Goal: Register for event/course

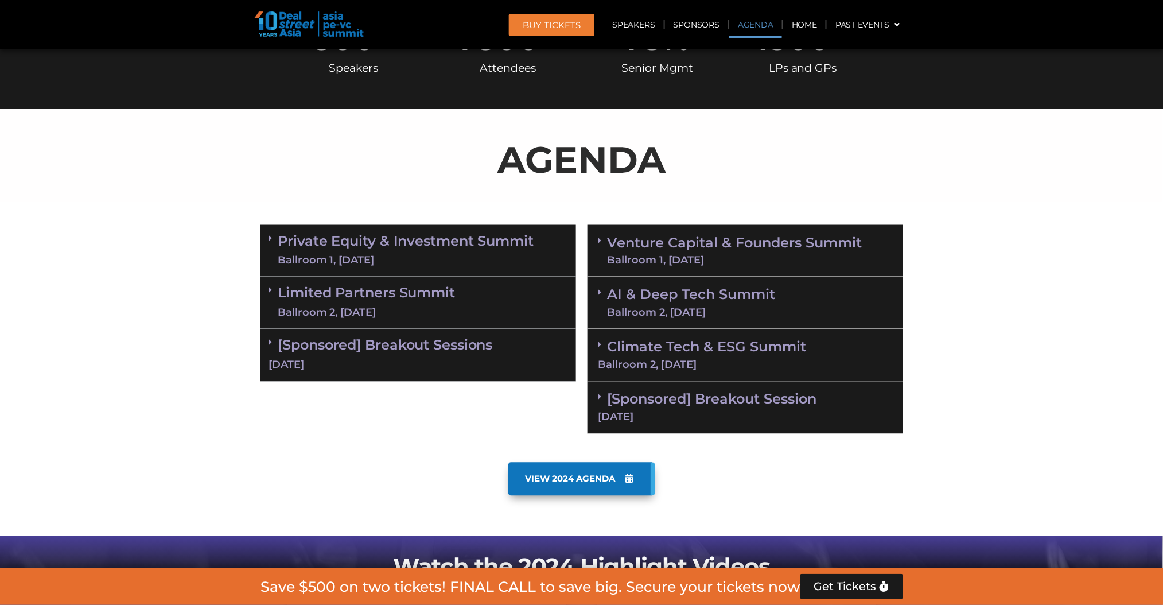
scroll to position [535, 0]
click at [604, 343] on span at bounding box center [602, 345] width 9 height 10
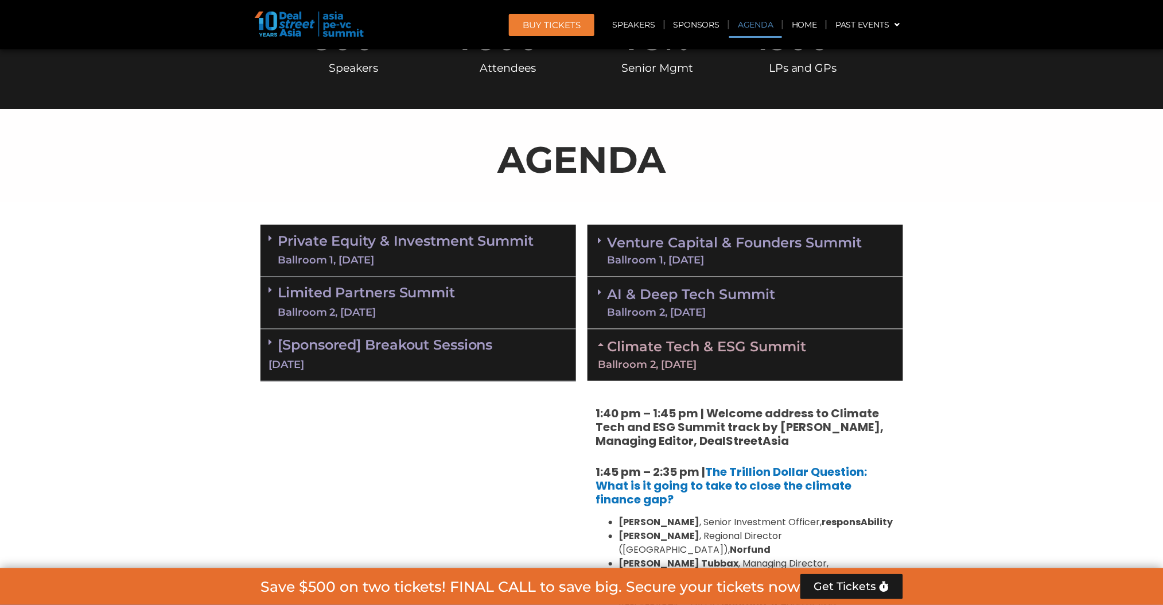
click at [599, 290] on icon at bounding box center [599, 292] width 3 height 9
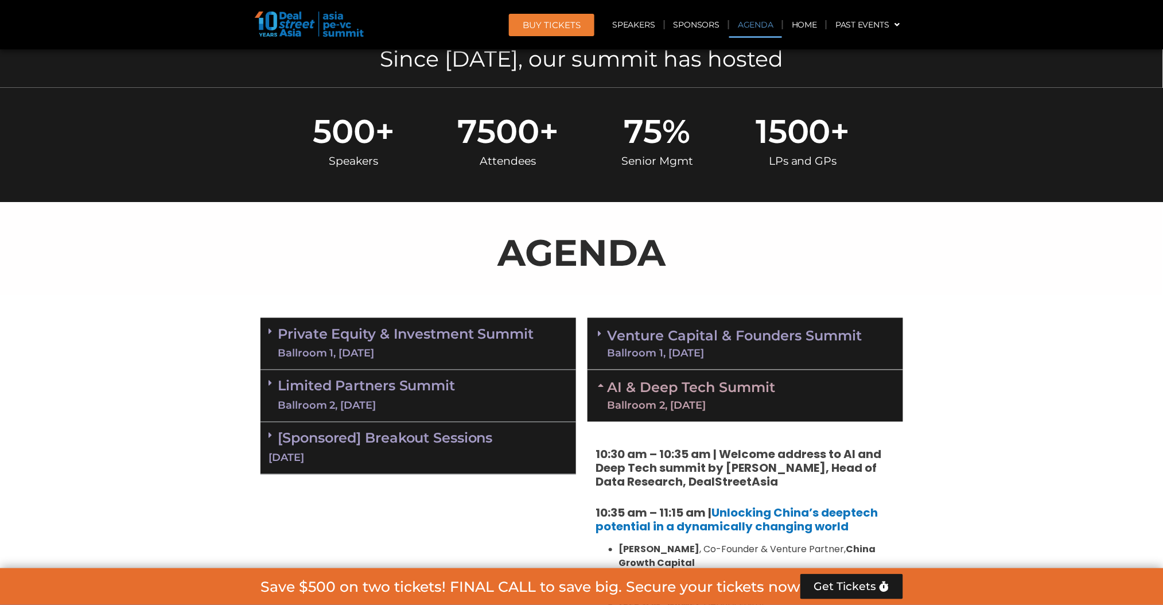
scroll to position [459, 0]
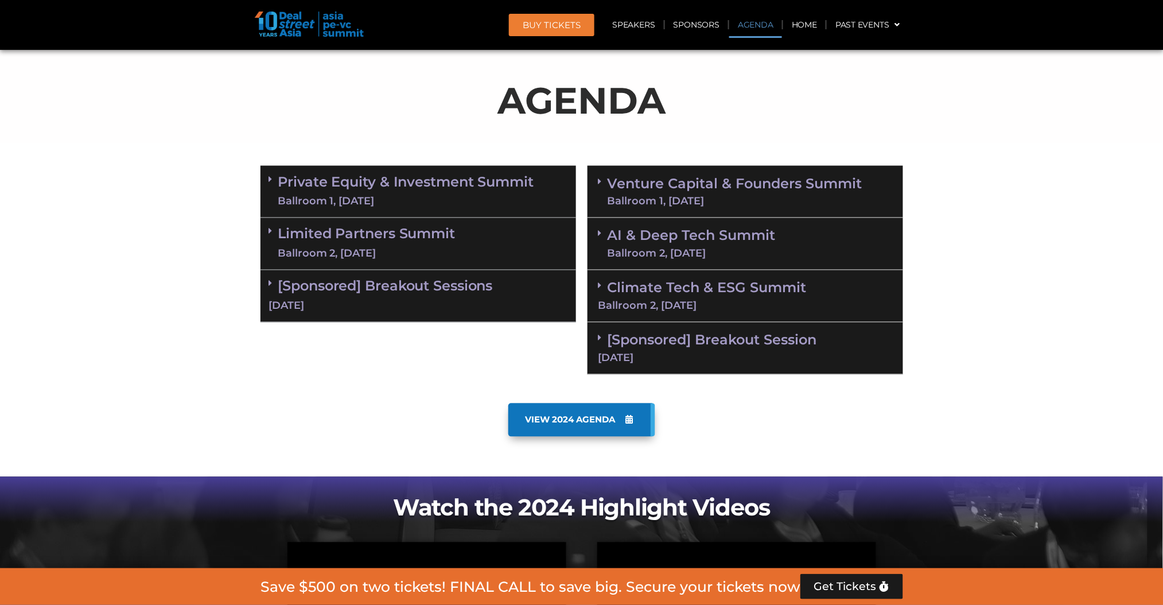
scroll to position [612, 0]
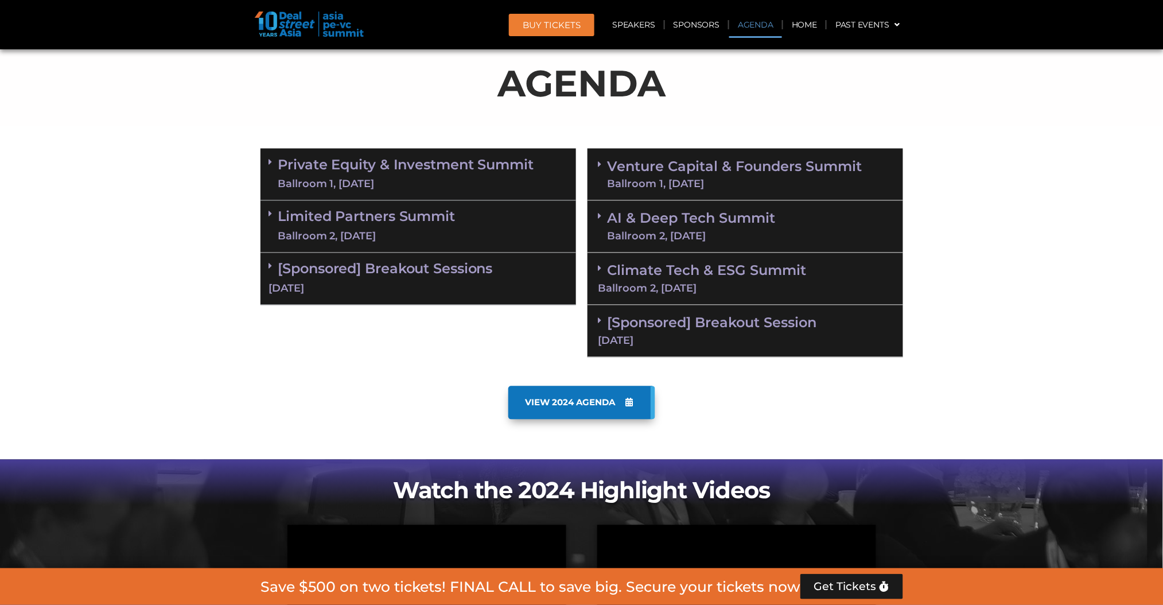
click at [598, 313] on div "[Sponsored] Breakout Session 11 Sept" at bounding box center [746, 331] width 316 height 52
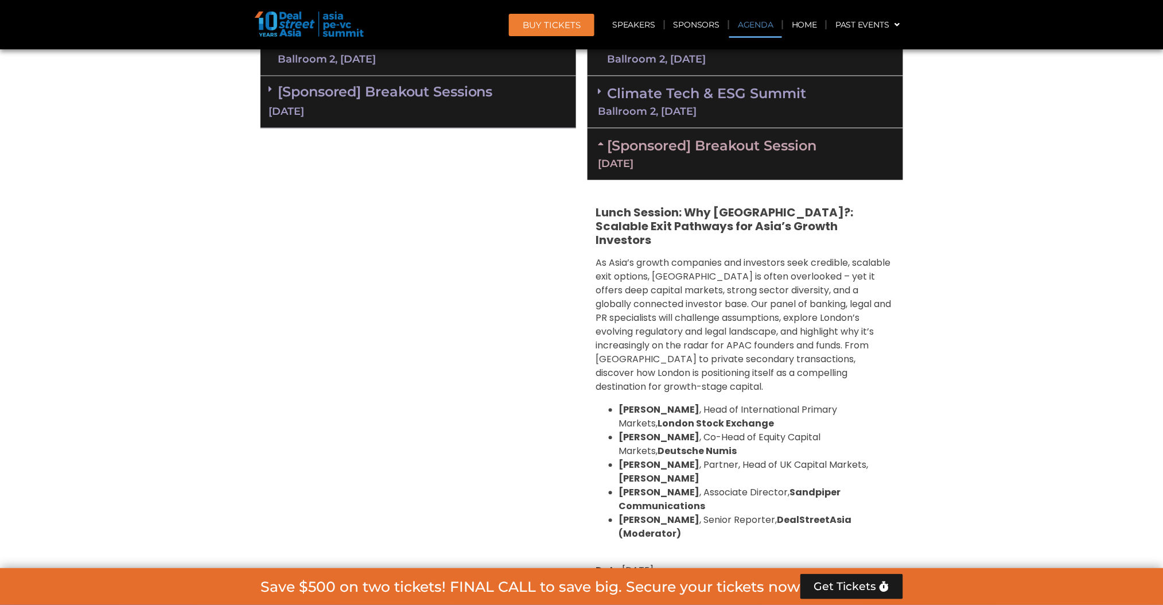
scroll to position [765, 0]
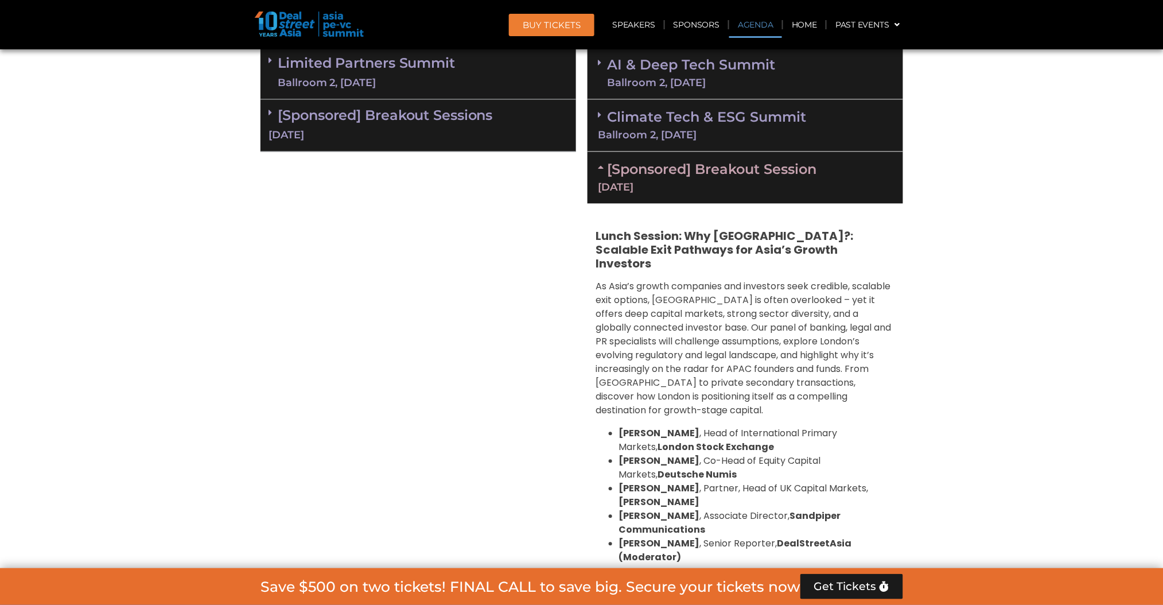
click at [268, 110] on div "[Sponsored] Breakout Sessions 10 Sept" at bounding box center [419, 126] width 316 height 52
